Goal: Check status

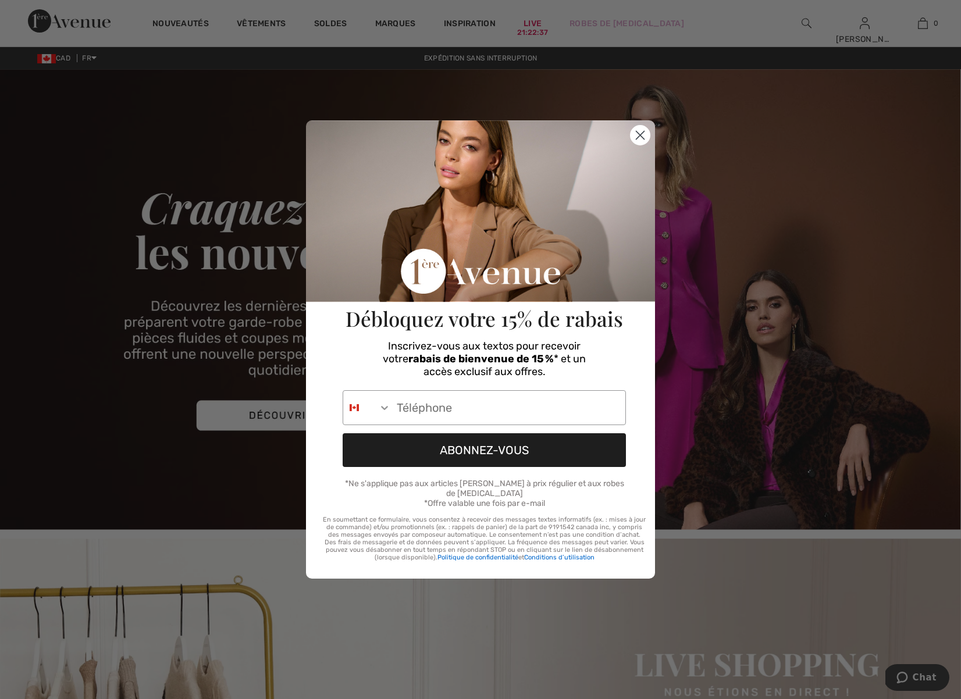
click at [641, 138] on circle "Close dialog" at bounding box center [640, 135] width 19 height 19
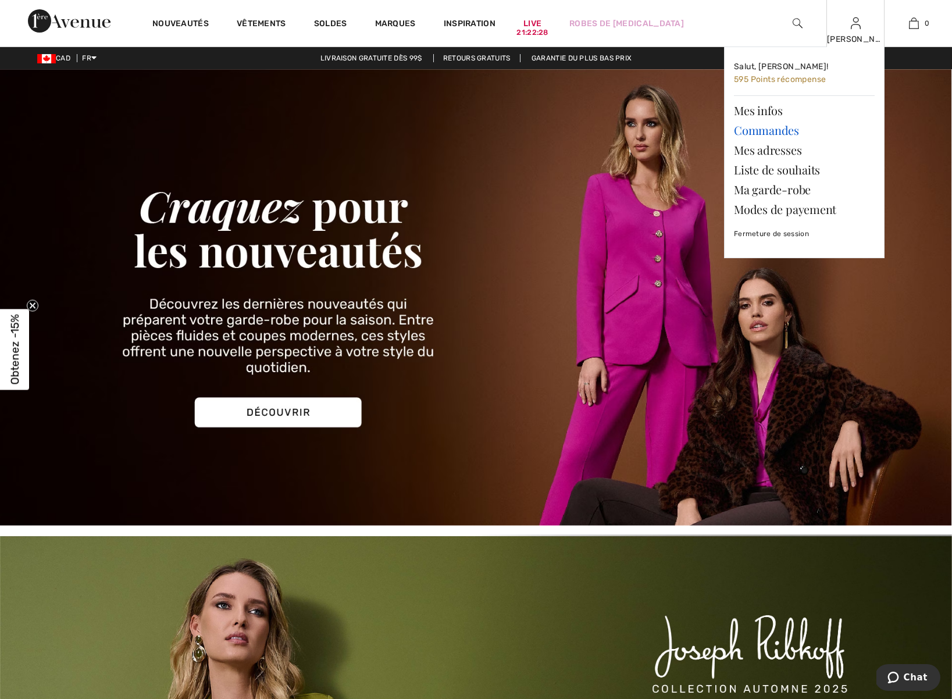
click at [770, 131] on link "Commandes" at bounding box center [804, 130] width 141 height 20
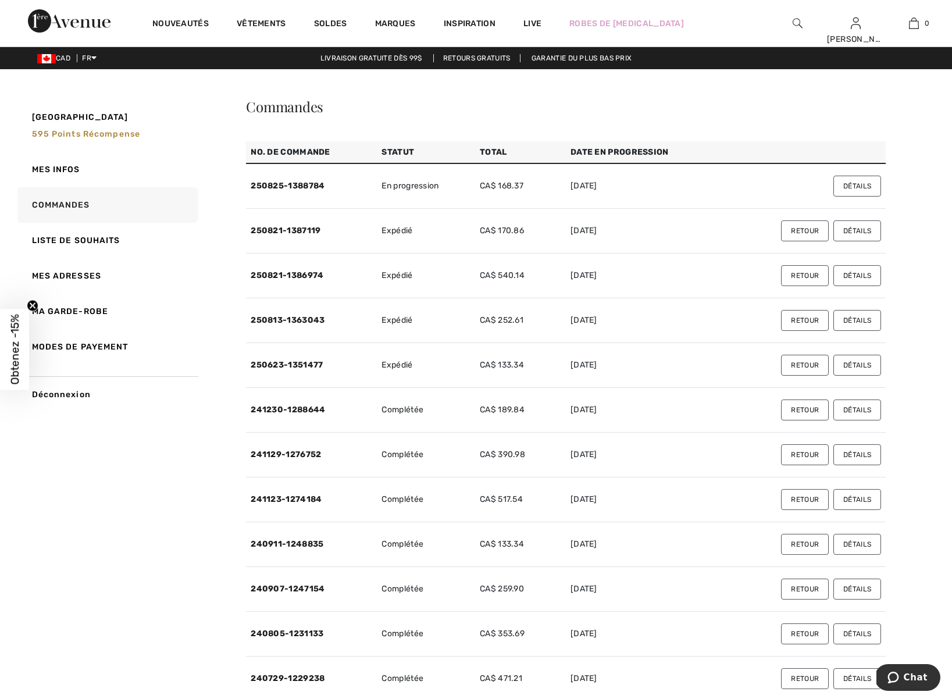
click at [856, 236] on button "Détails" at bounding box center [858, 231] width 48 height 21
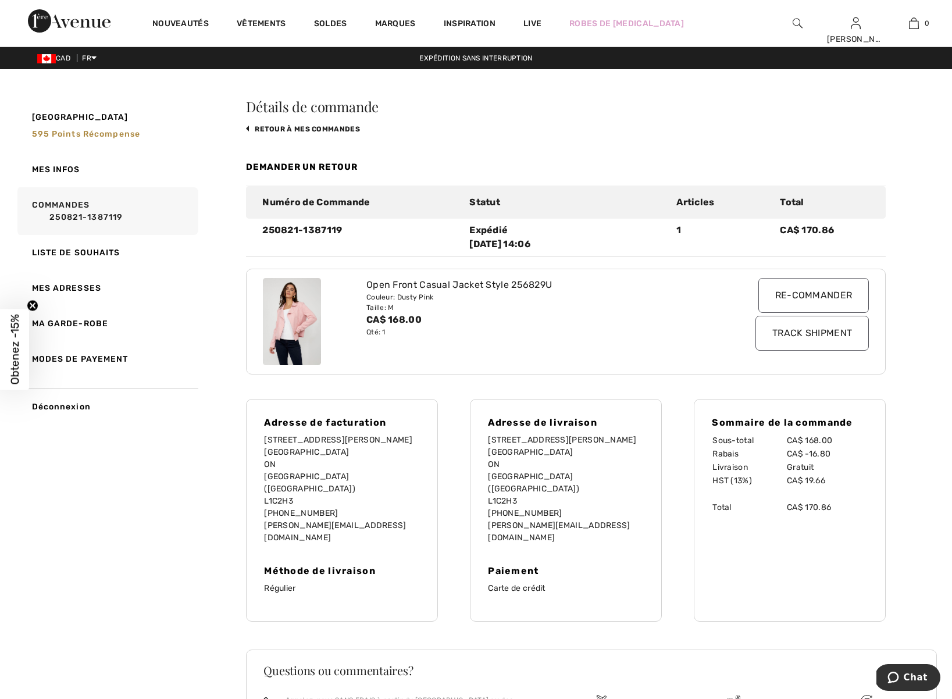
click at [826, 334] on input "Track Shipment" at bounding box center [812, 333] width 113 height 35
